Goal: Task Accomplishment & Management: Manage account settings

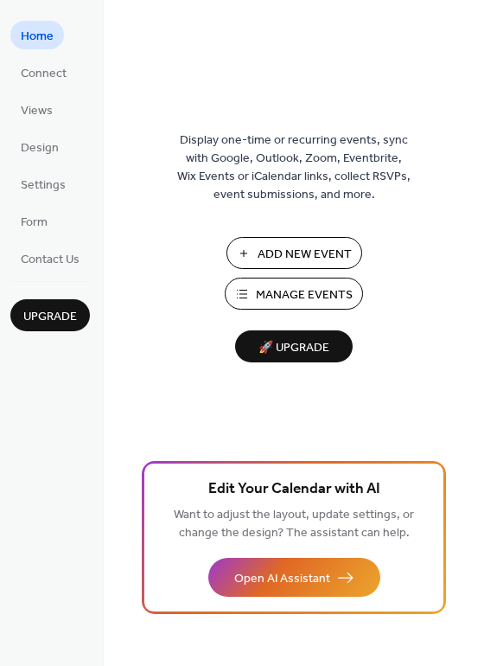
click at [281, 299] on span "Manage Events" at bounding box center [304, 295] width 97 height 18
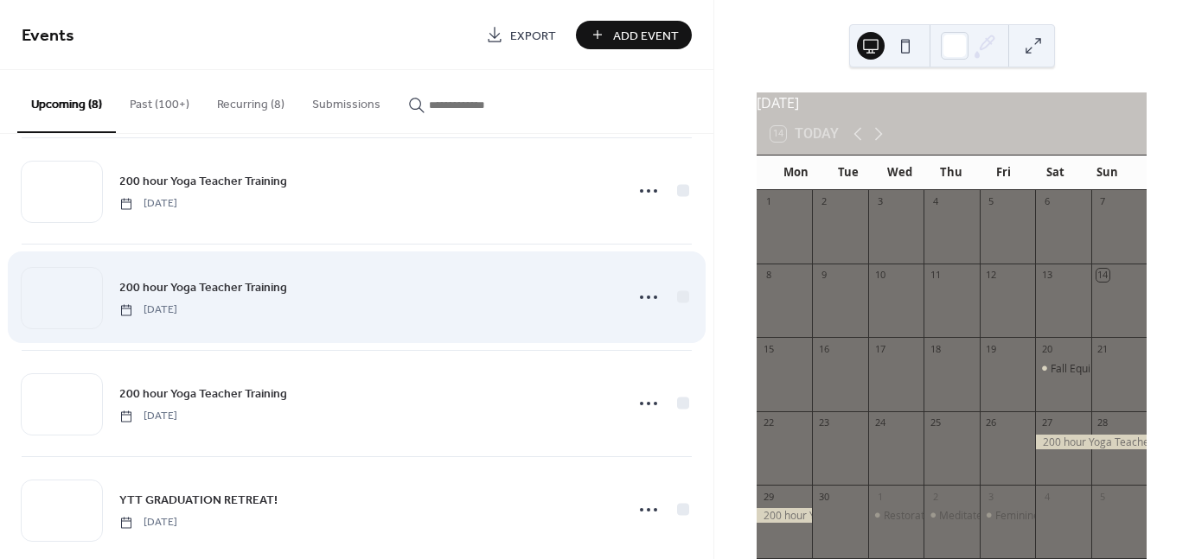
scroll to position [474, 0]
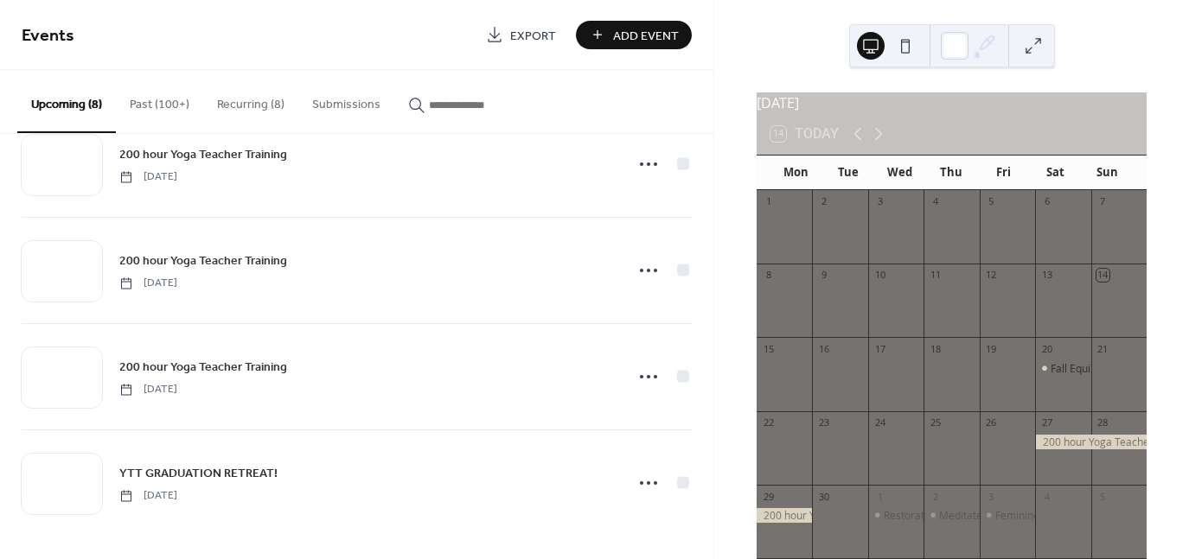
click at [273, 108] on button "Recurring (8)" at bounding box center [250, 100] width 95 height 61
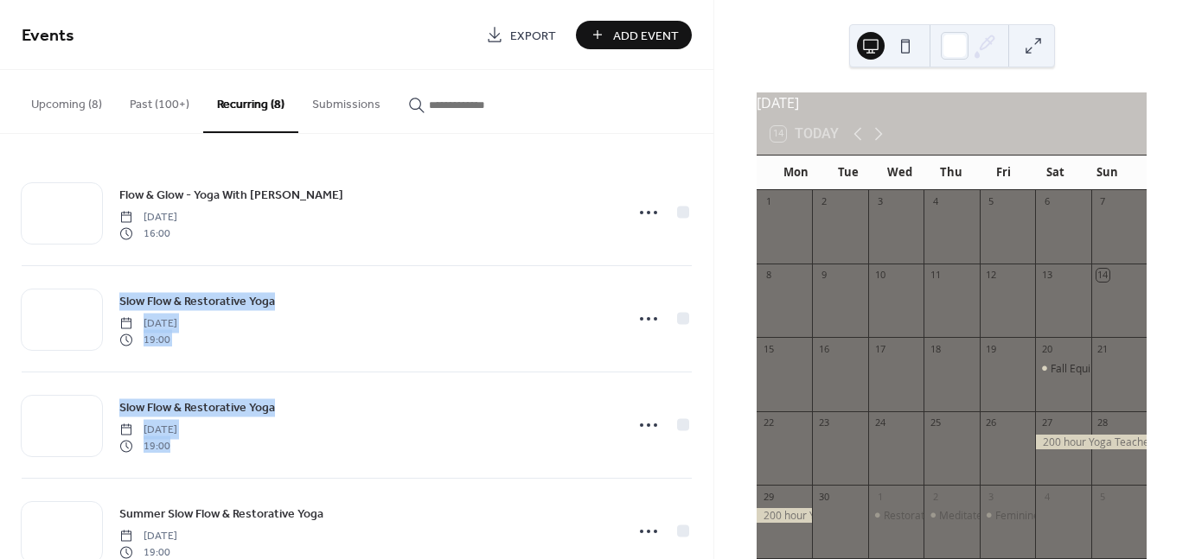
drag, startPoint x: 707, startPoint y: 198, endPoint x: 703, endPoint y: 433, distance: 235.2
click at [703, 435] on div "Flow & Glow - Yoga With [PERSON_NAME] [DATE] 16:00 Slow Flow & Restorative Yoga…" at bounding box center [356, 346] width 713 height 425
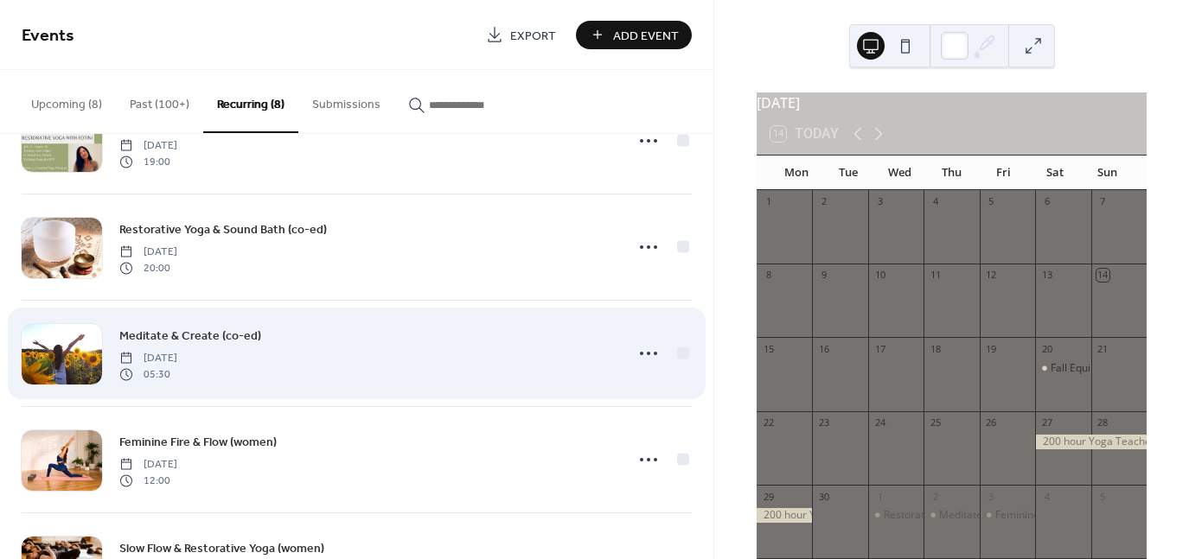
scroll to position [387, 0]
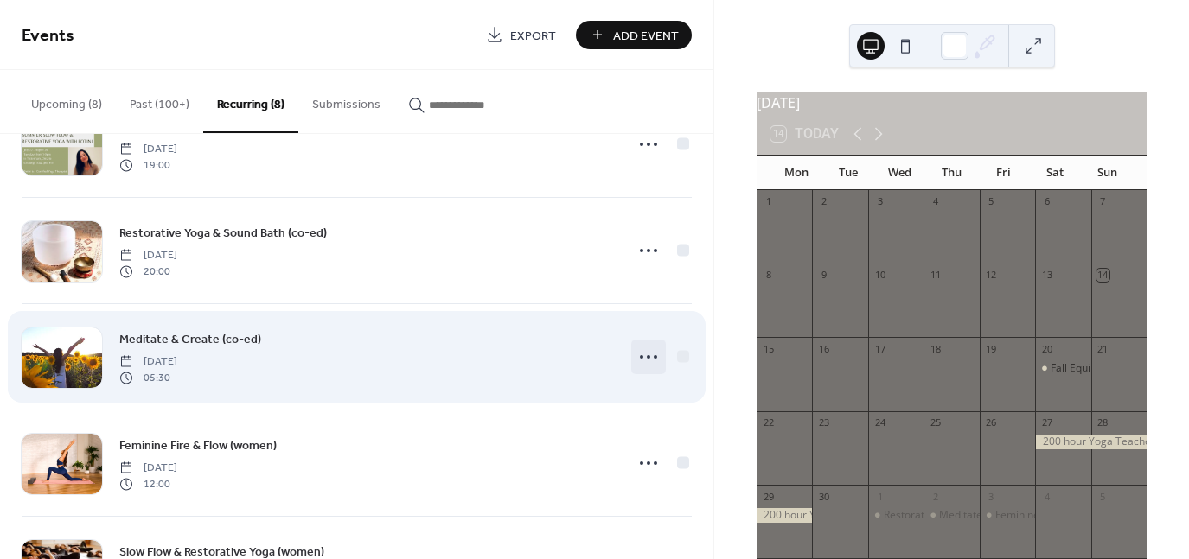
click at [638, 363] on icon at bounding box center [649, 357] width 28 height 28
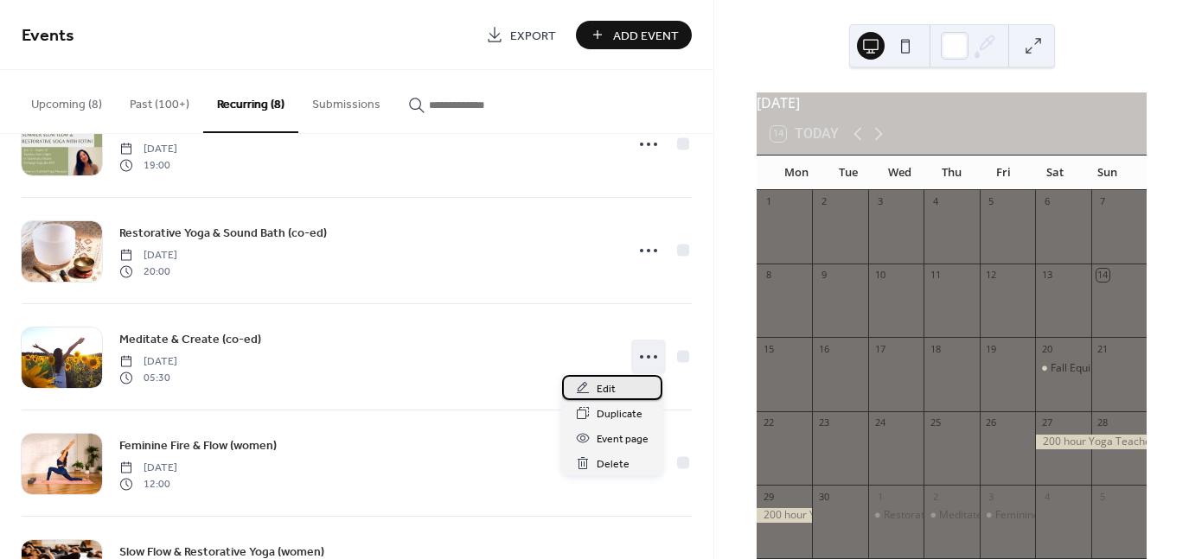
click at [605, 387] on span "Edit" at bounding box center [606, 389] width 19 height 18
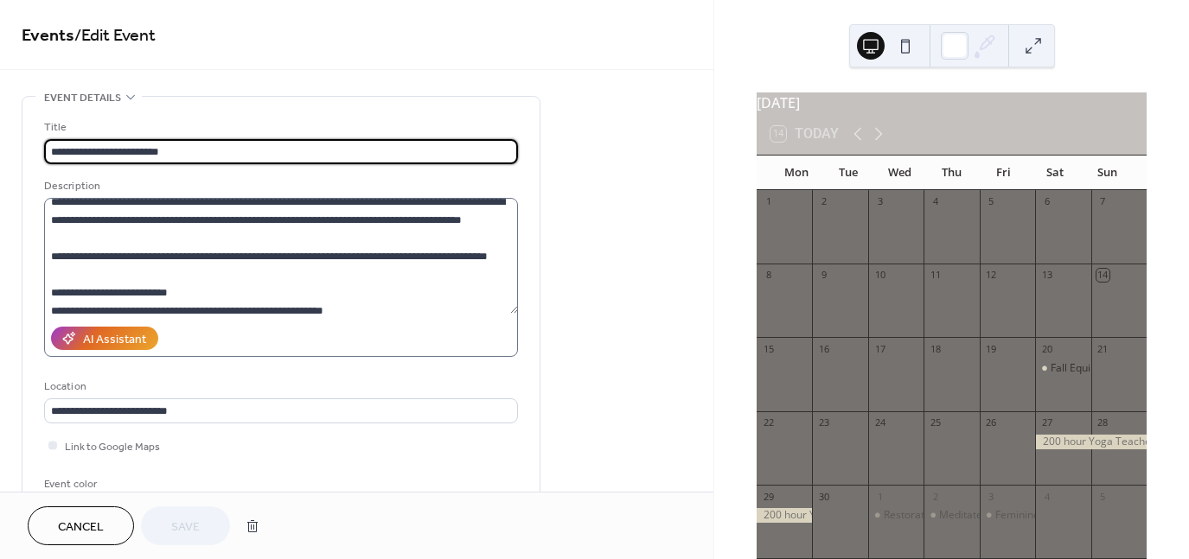
scroll to position [41, 0]
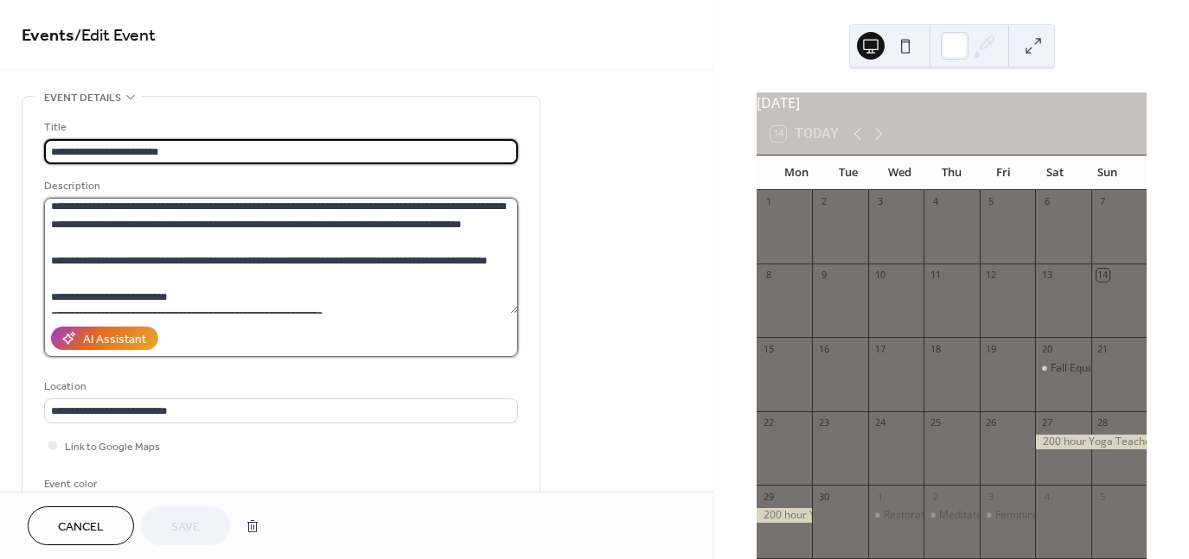
drag, startPoint x: 88, startPoint y: 277, endPoint x: 115, endPoint y: 271, distance: 27.5
click at [90, 276] on textarea "**********" at bounding box center [281, 256] width 474 height 116
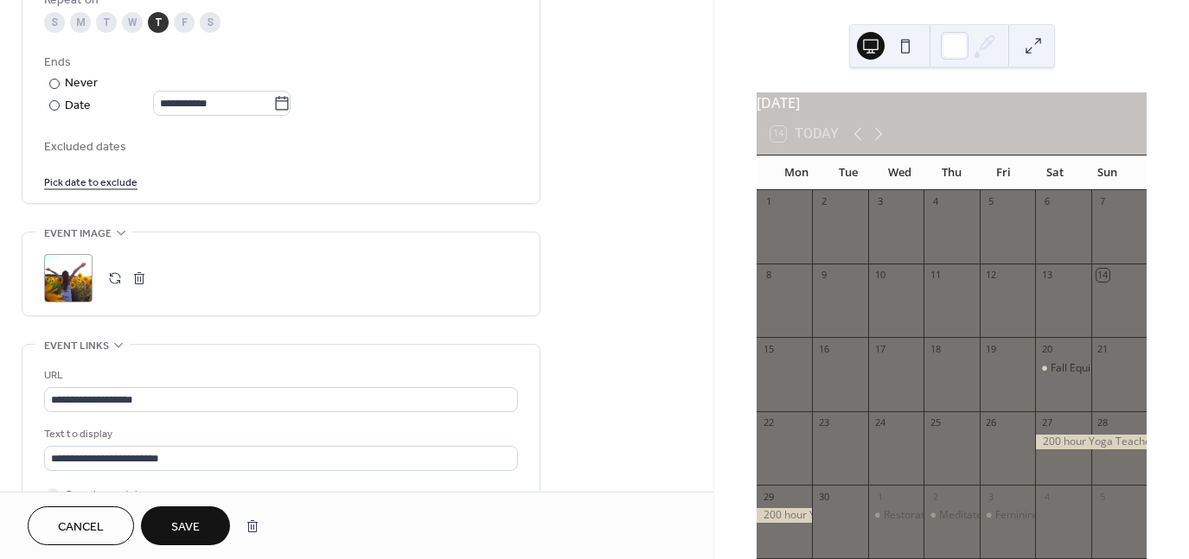
scroll to position [951, 0]
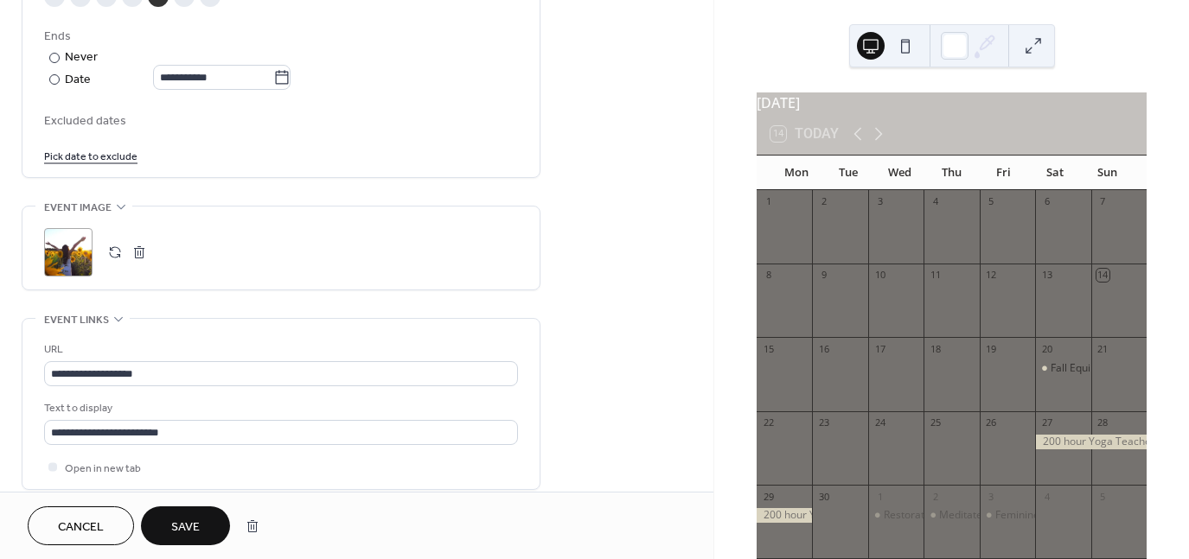
type textarea "**********"
click at [80, 253] on div ";" at bounding box center [68, 252] width 48 height 48
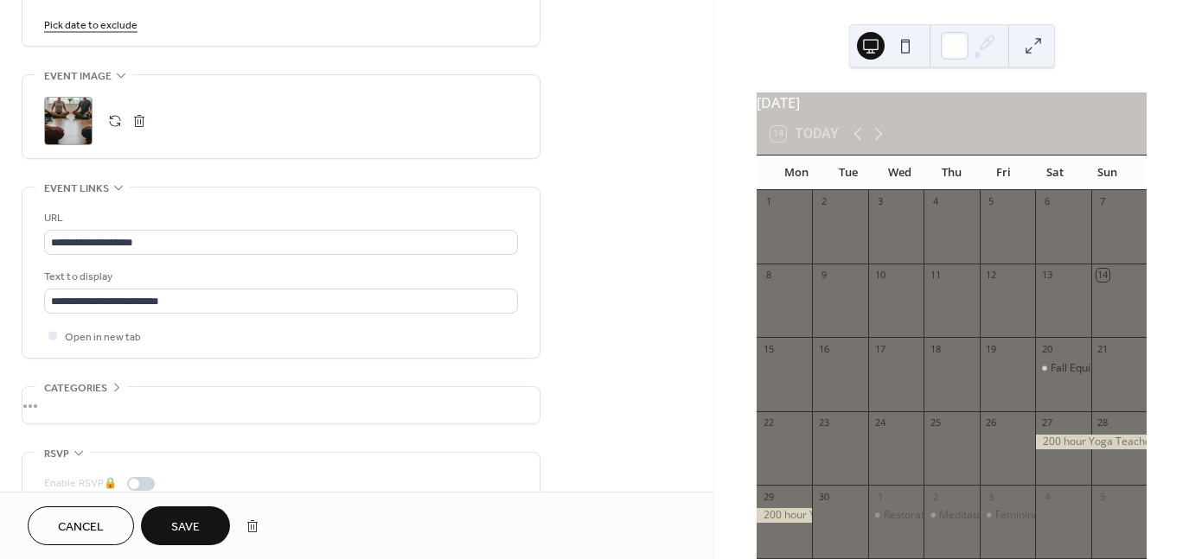
scroll to position [1124, 0]
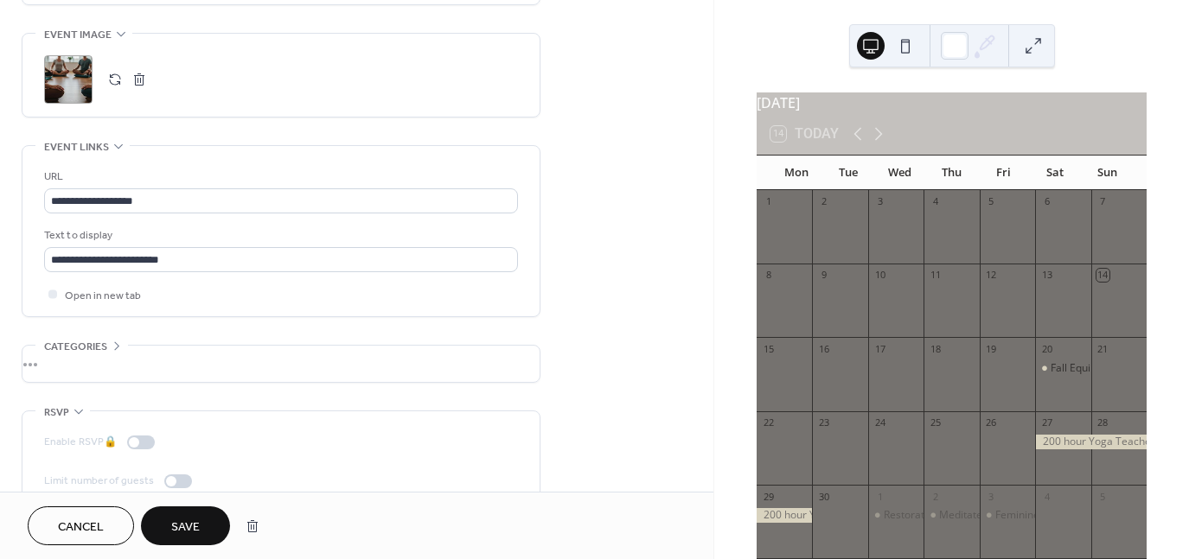
click at [195, 530] on span "Save" at bounding box center [185, 528] width 29 height 18
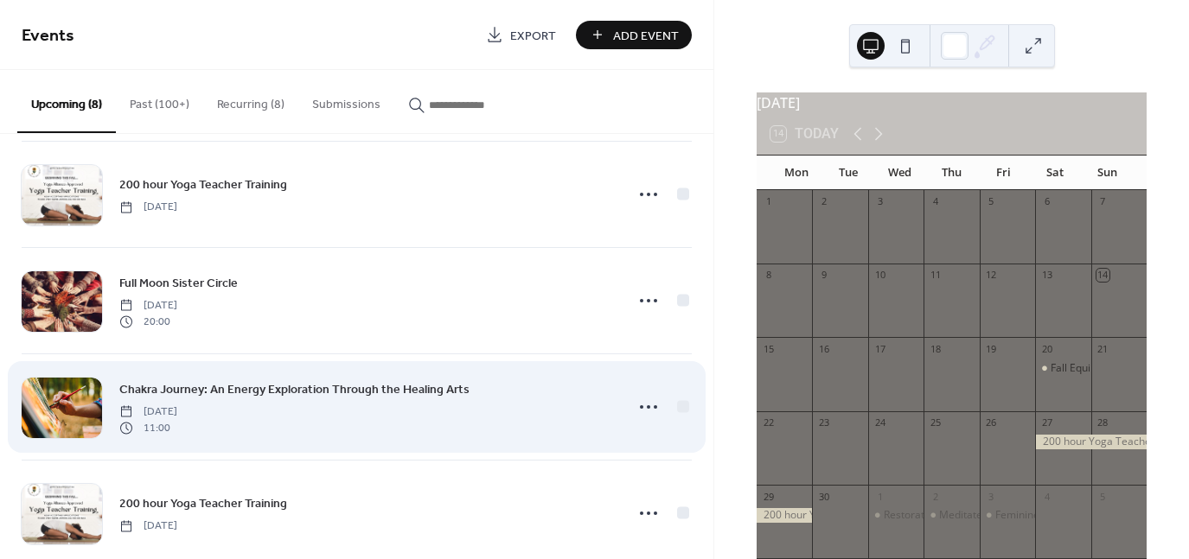
scroll to position [173, 0]
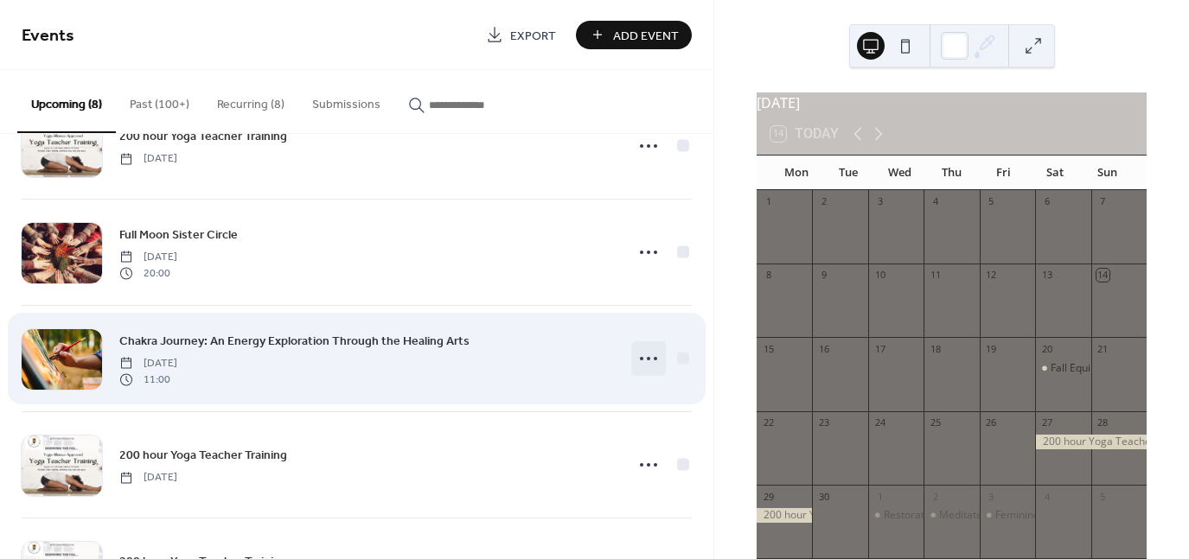
click at [642, 361] on icon at bounding box center [649, 359] width 28 height 28
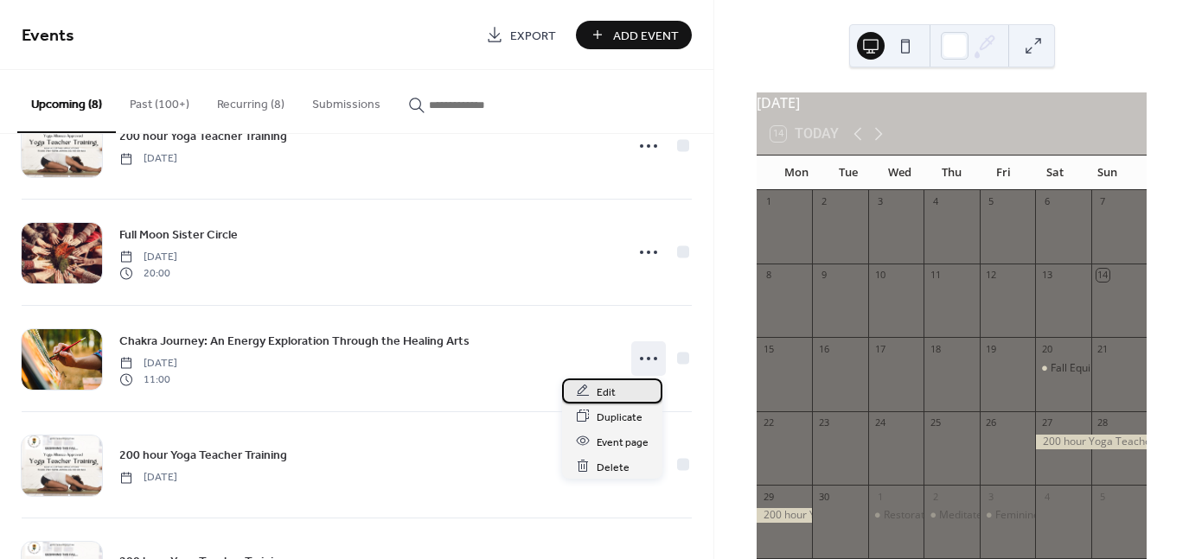
click at [613, 385] on span "Edit" at bounding box center [606, 392] width 19 height 18
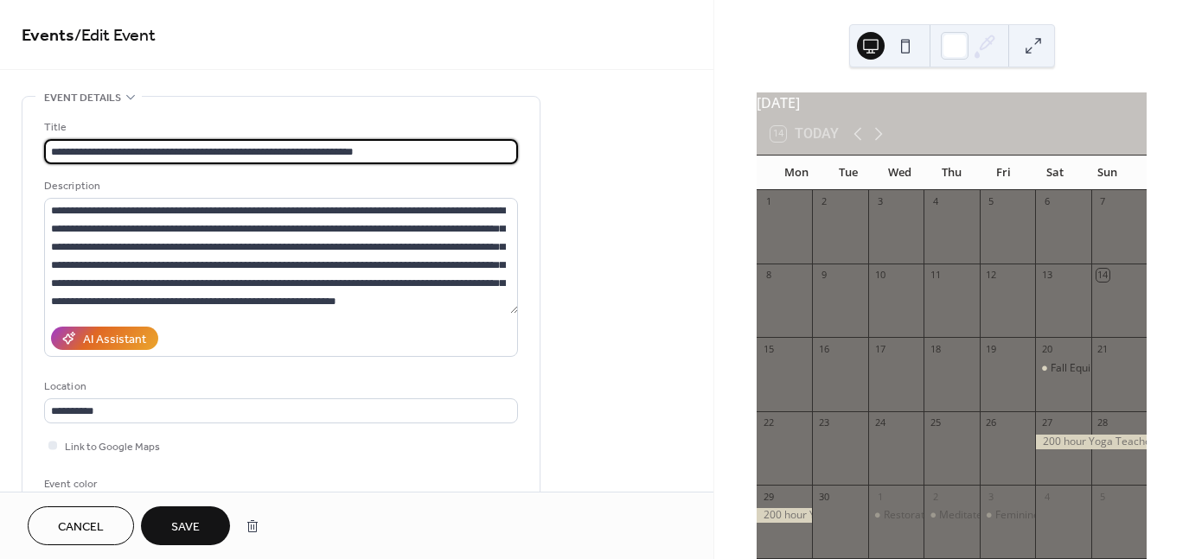
type input "**********"
click at [176, 530] on span "Save" at bounding box center [185, 528] width 29 height 18
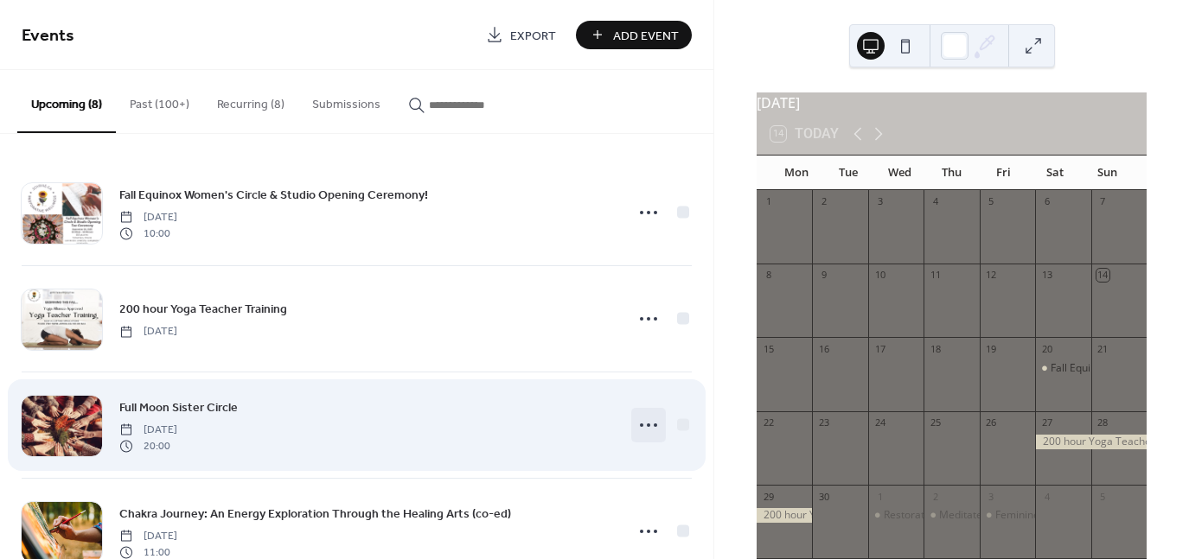
click at [650, 425] on icon at bounding box center [649, 426] width 28 height 28
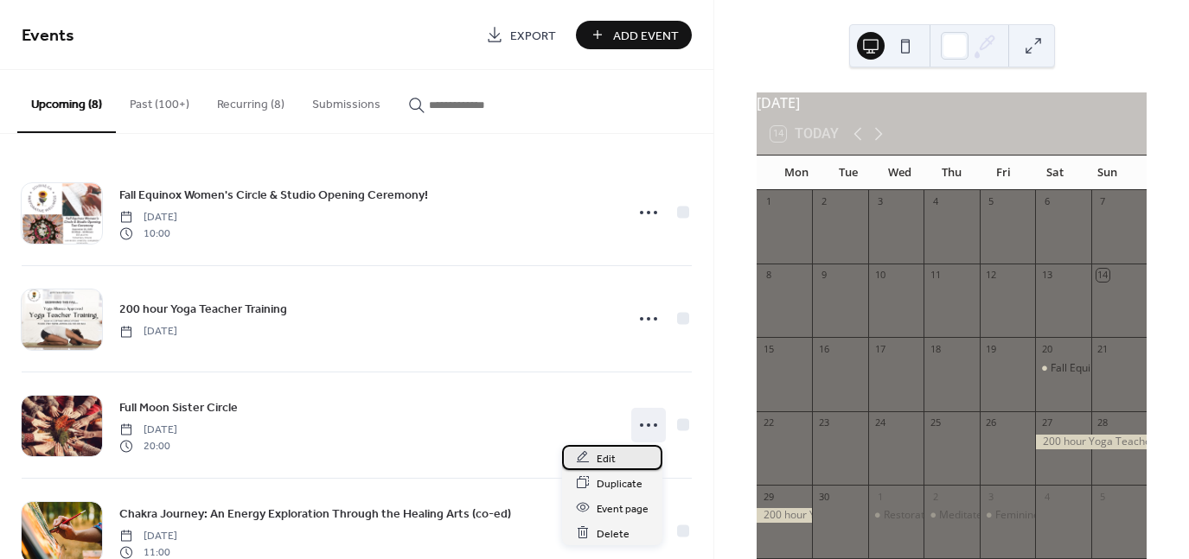
click at [625, 455] on div "Edit" at bounding box center [612, 457] width 100 height 25
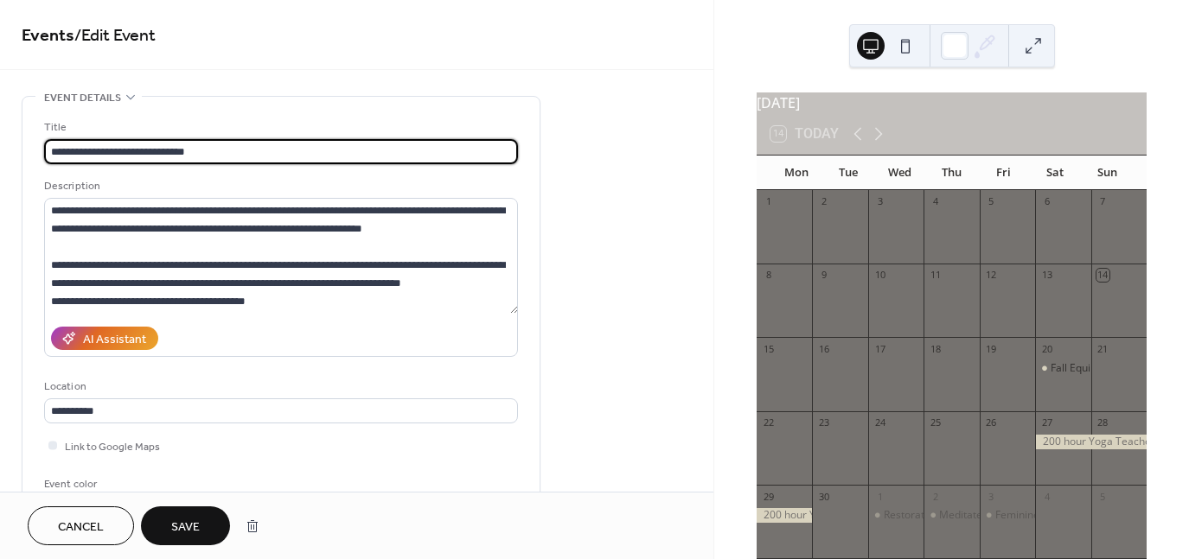
type input "**********"
click at [192, 527] on span "Save" at bounding box center [185, 528] width 29 height 18
